Goal: Communication & Community: Share content

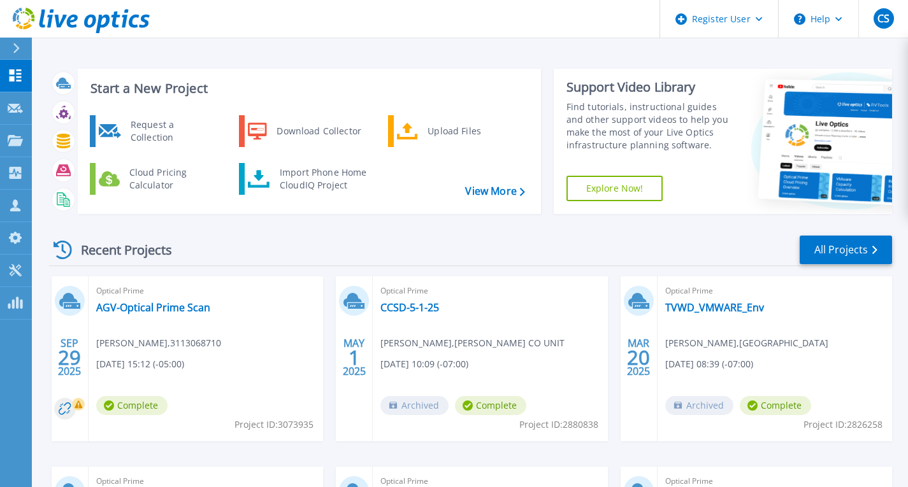
click at [181, 300] on div "Optical Prime AGV-Optical Prime Scan [PERSON_NAME] , 3113068710 [DATE] 15:12 (-…" at bounding box center [206, 358] width 234 height 165
click at [176, 312] on link "AGV-Optical Prime Scan" at bounding box center [153, 307] width 114 height 13
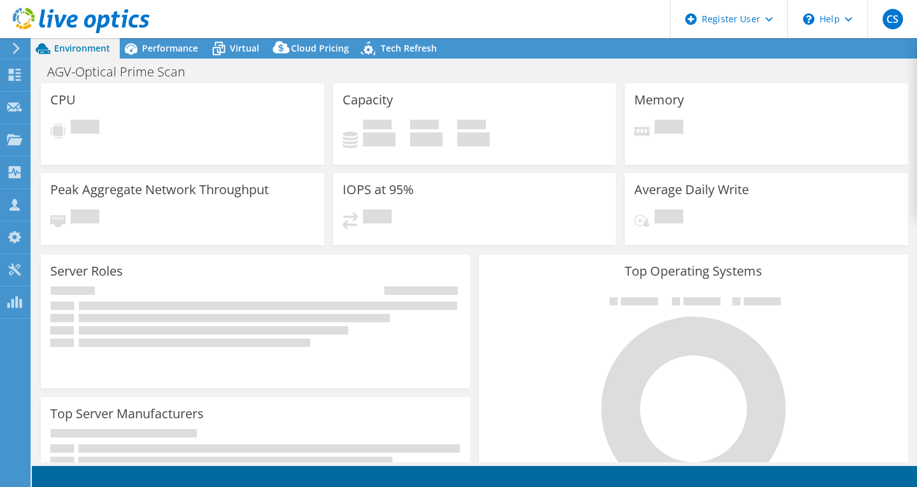
select select "USD"
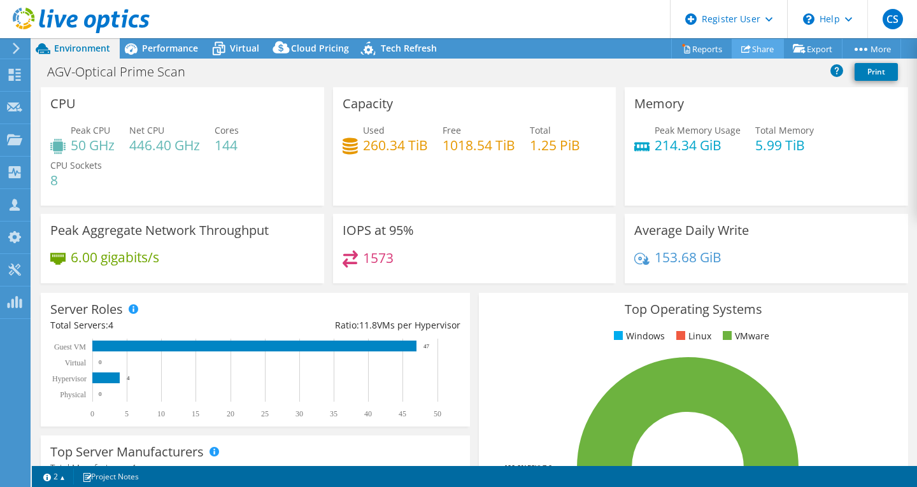
click at [759, 46] on link "Share" at bounding box center [758, 49] width 52 height 20
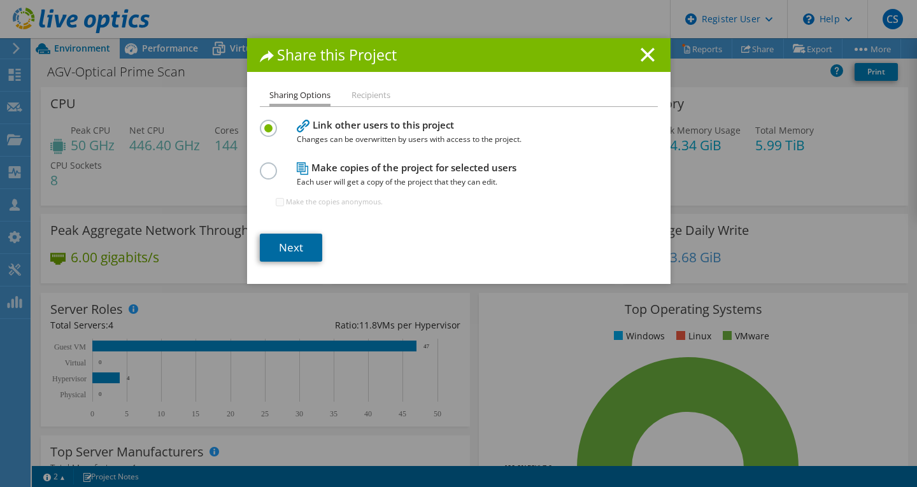
click at [284, 246] on link "Next" at bounding box center [291, 248] width 62 height 28
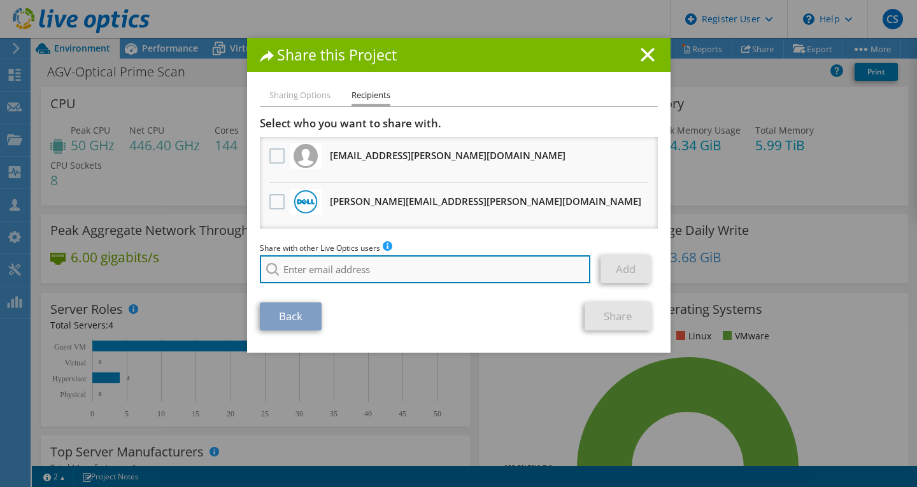
click at [309, 273] on input "search" at bounding box center [425, 269] width 331 height 28
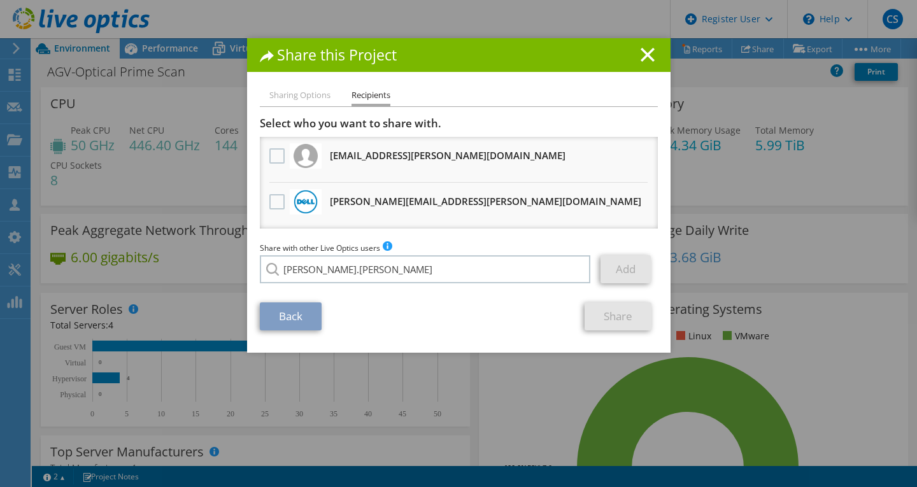
click at [359, 286] on li "Ana.Ramos@Dell.com" at bounding box center [389, 278] width 259 height 15
type input "Ana.Ramos@Dell.com"
click at [613, 273] on link "Add" at bounding box center [626, 269] width 50 height 28
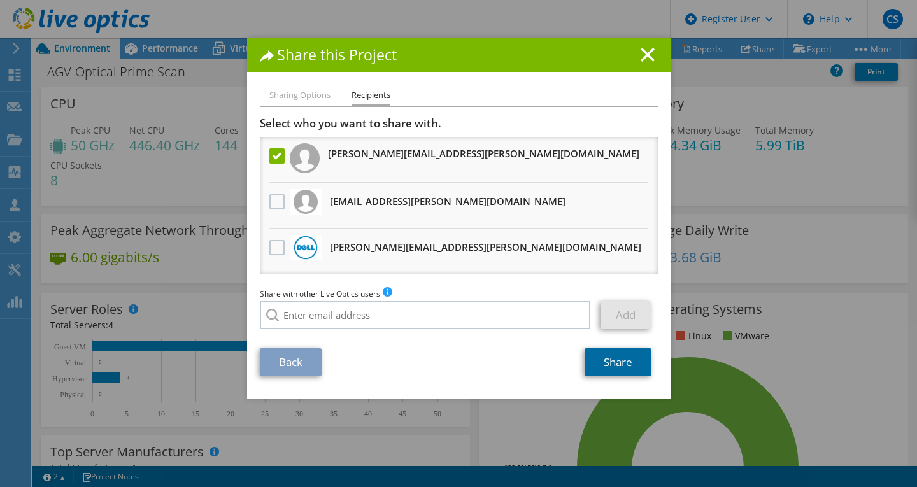
click at [610, 359] on link "Share" at bounding box center [618, 362] width 67 height 28
